Goal: Find specific page/section: Locate a particular part of the current website

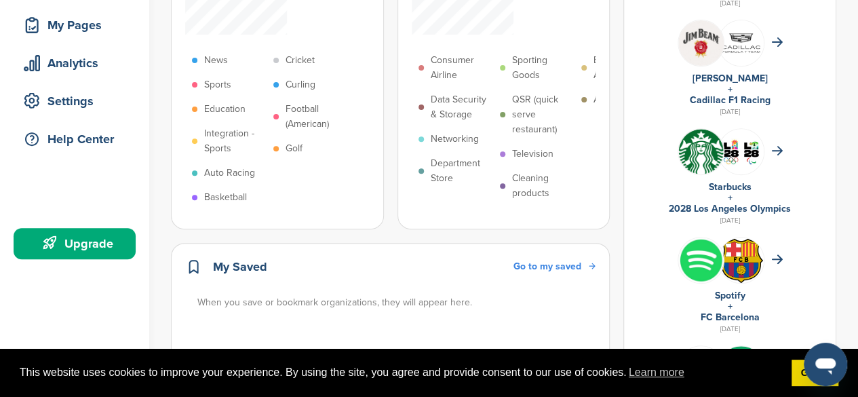
scroll to position [203, 0]
click at [703, 144] on img at bounding box center [700, 150] width 45 height 45
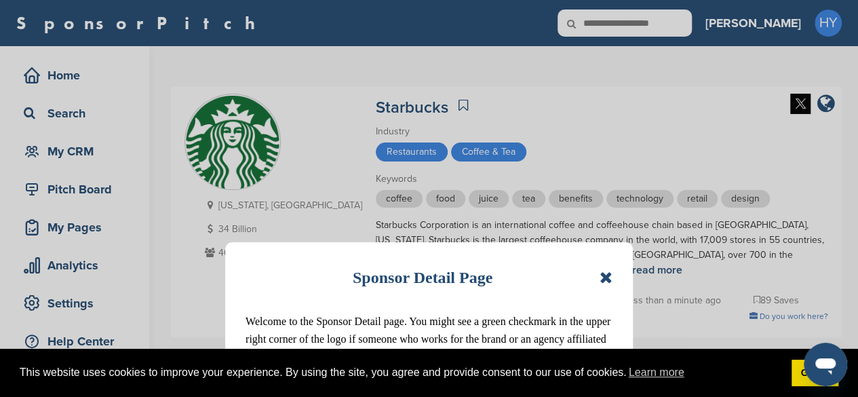
click at [608, 272] on icon at bounding box center [606, 277] width 13 height 16
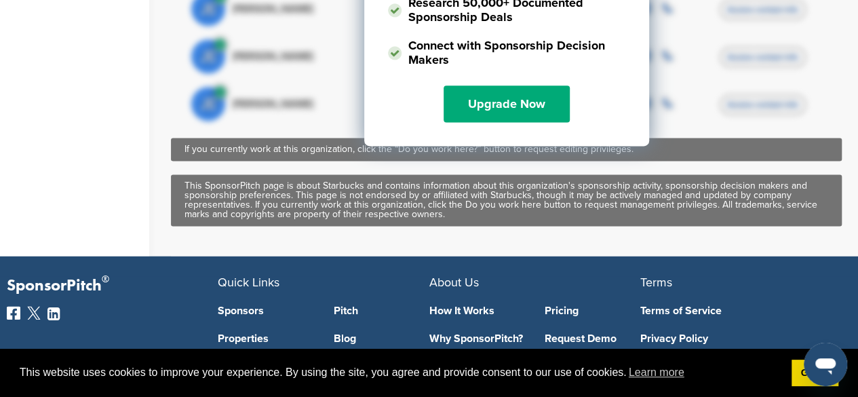
scroll to position [906, 0]
